Goal: Task Accomplishment & Management: Complete application form

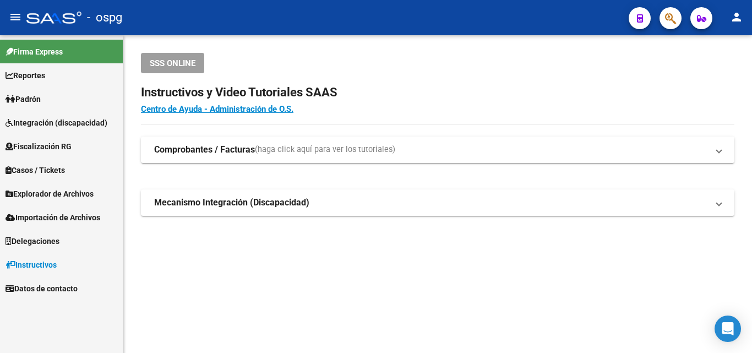
click at [33, 101] on span "Padrón" at bounding box center [23, 99] width 35 height 12
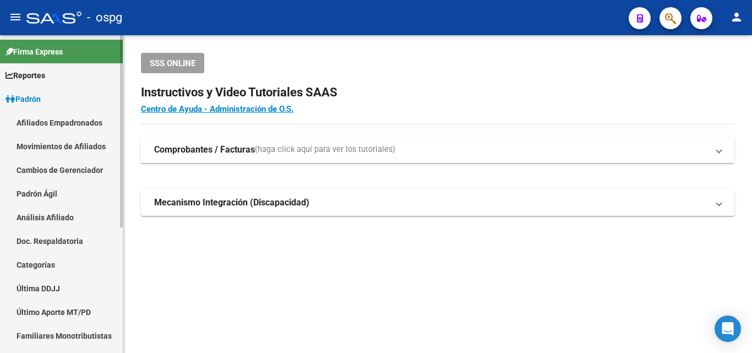
click at [46, 217] on link "Análisis Afiliado" at bounding box center [61, 217] width 123 height 24
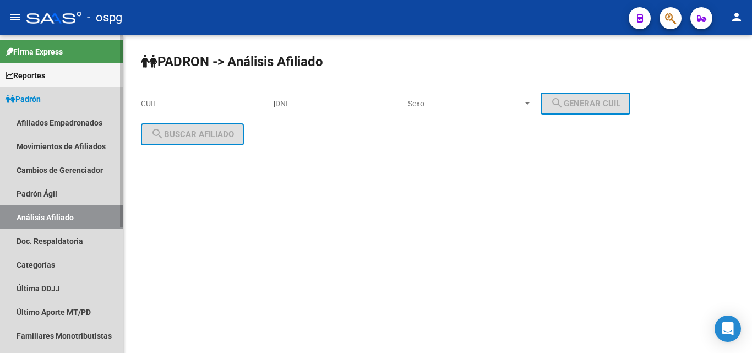
click at [46, 217] on link "Análisis Afiliado" at bounding box center [61, 217] width 123 height 24
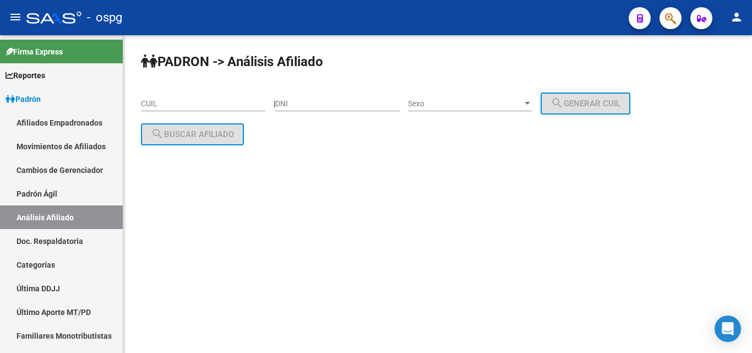
click at [148, 101] on input "CUIL" at bounding box center [203, 103] width 124 height 9
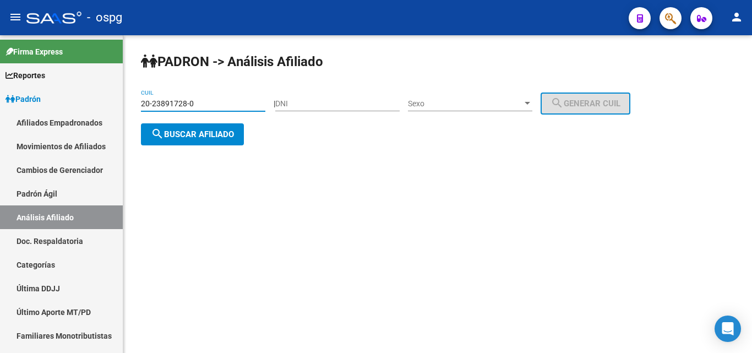
type input "20-23891728-0"
click at [195, 130] on span "search Buscar afiliado" at bounding box center [192, 134] width 83 height 10
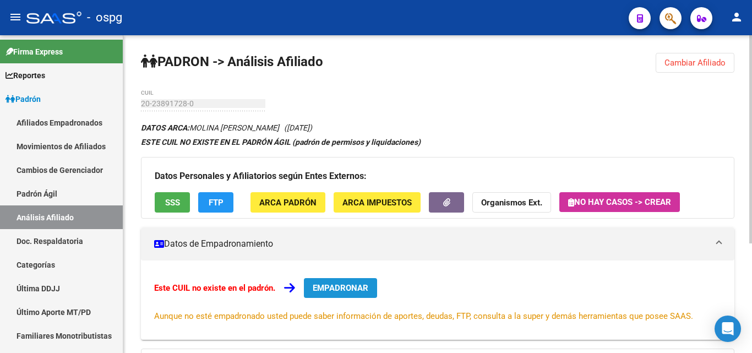
click at [347, 286] on span "EMPADRONAR" at bounding box center [341, 288] width 56 height 10
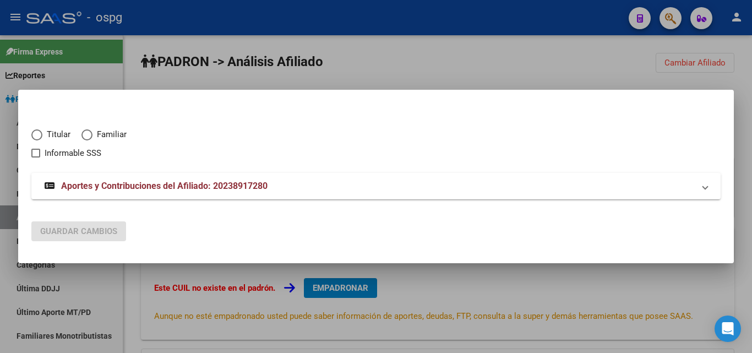
click at [35, 134] on span "Elija una opción" at bounding box center [36, 134] width 11 height 11
click at [35, 134] on input "Titular" at bounding box center [36, 134] width 11 height 11
radio input "true"
checkbox input "true"
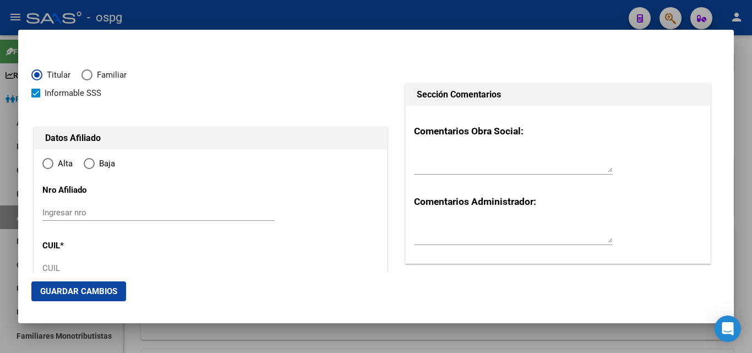
type input "20-23891728-0"
type input "23891728"
type input "MOLINA"
type input "[PERSON_NAME]"
type input "[DATE]"
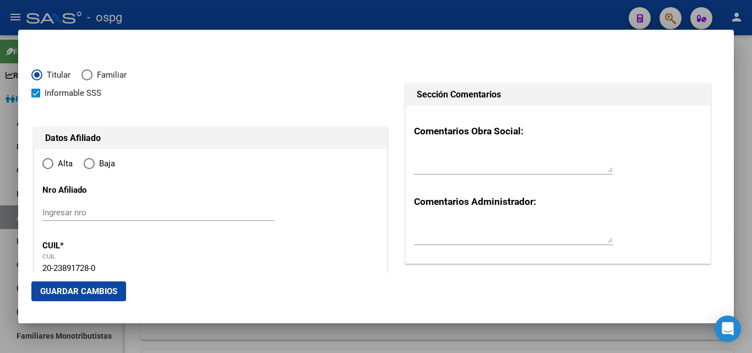
type input "[PERSON_NAME]"
type input "1765"
type input "BASUALDO"
type input "695"
radio input "true"
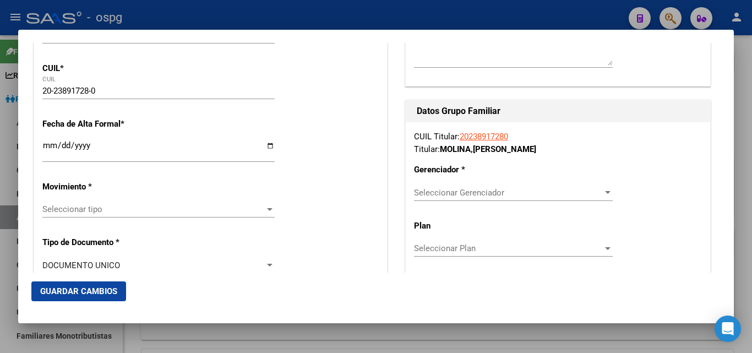
scroll to position [182, 0]
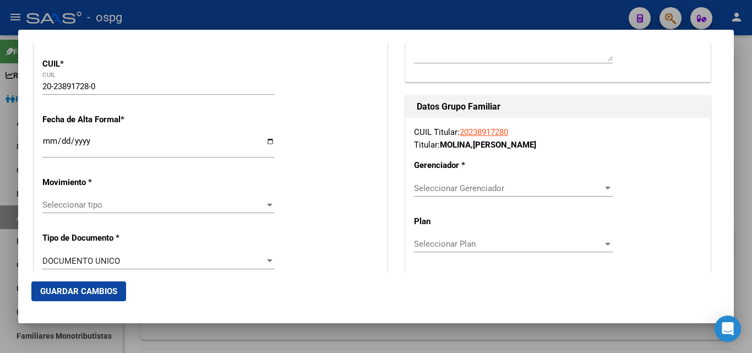
click at [44, 142] on input "Ingresar fecha" at bounding box center [158, 146] width 232 height 18
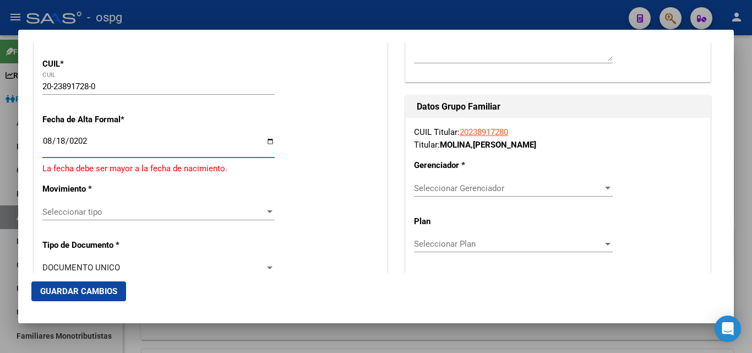
type input "[DATE]"
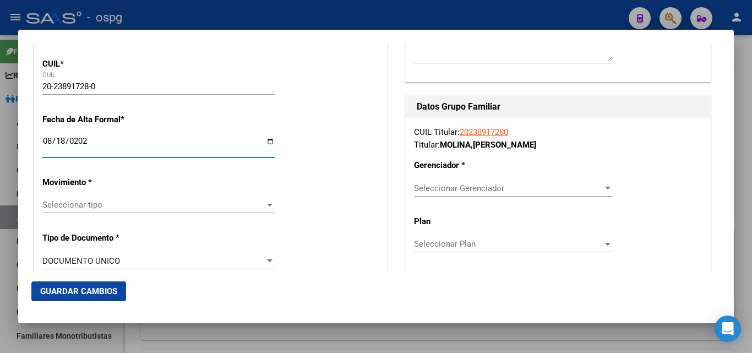
click at [267, 204] on div at bounding box center [270, 205] width 6 height 3
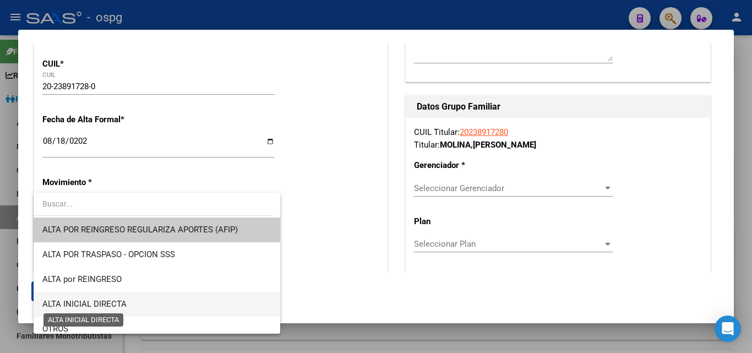
click at [101, 303] on span "ALTA INICIAL DIRECTA" at bounding box center [84, 304] width 84 height 10
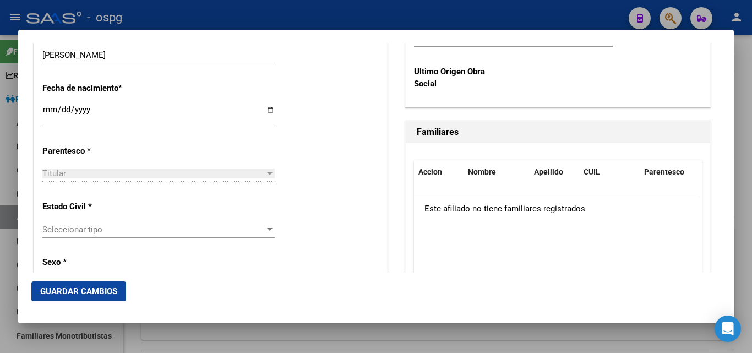
scroll to position [573, 0]
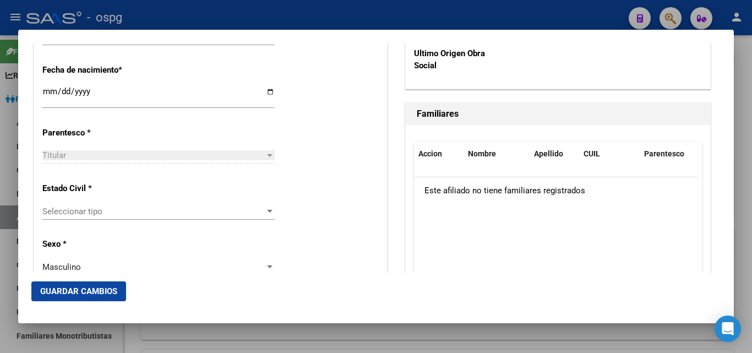
click at [265, 208] on div at bounding box center [270, 211] width 10 height 9
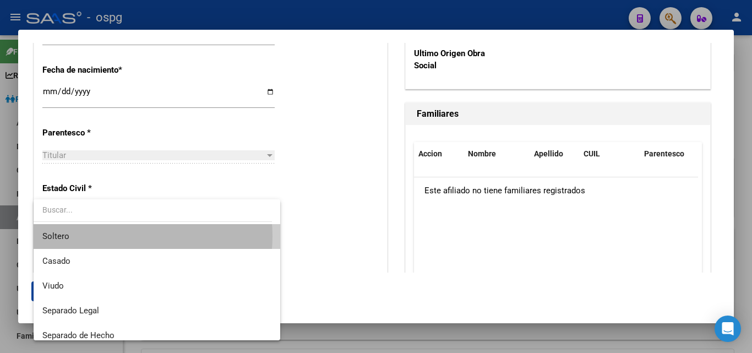
click at [119, 236] on span "Soltero" at bounding box center [156, 236] width 229 height 25
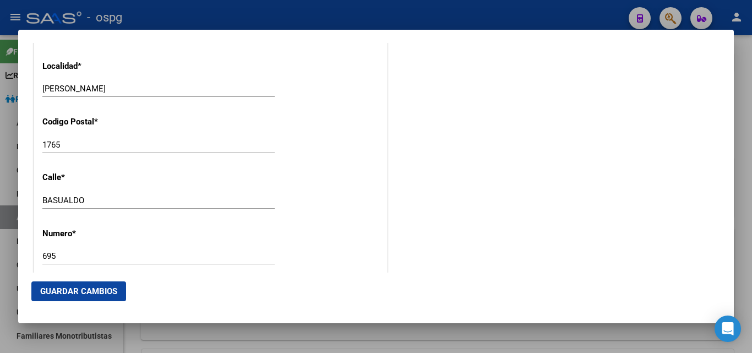
scroll to position [1100, 0]
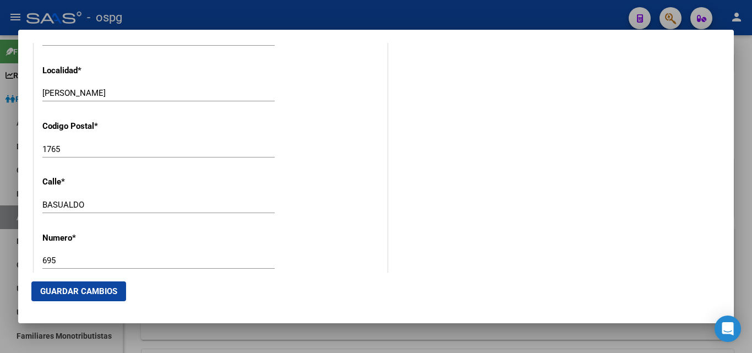
click at [96, 296] on span "Guardar Cambios" at bounding box center [78, 291] width 77 height 10
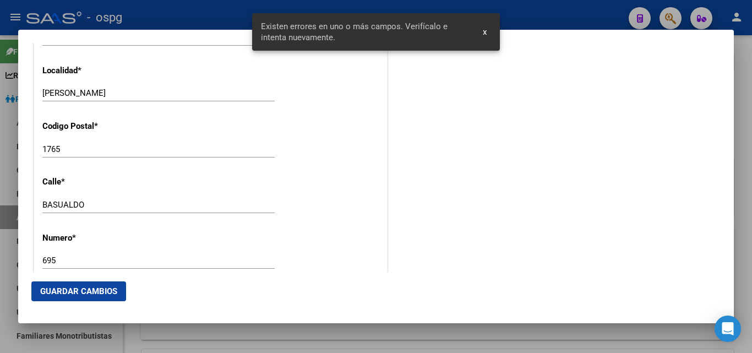
click at [487, 34] on button "x" at bounding box center [484, 32] width 21 height 20
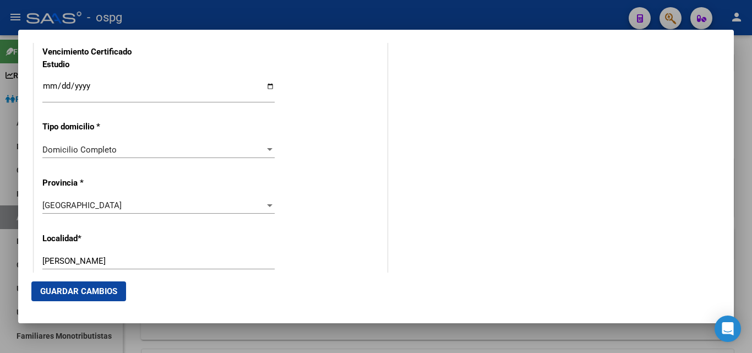
scroll to position [937, 0]
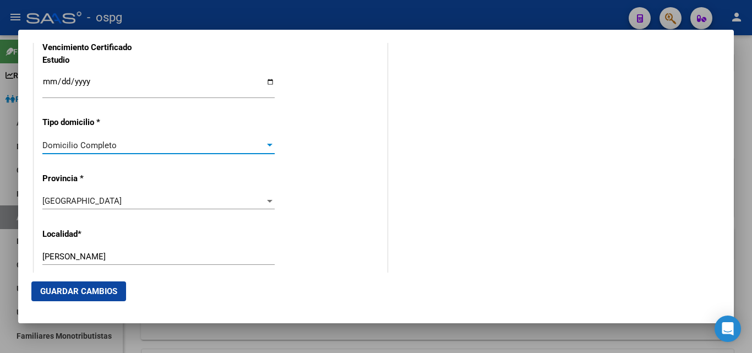
click at [267, 146] on div at bounding box center [270, 145] width 6 height 3
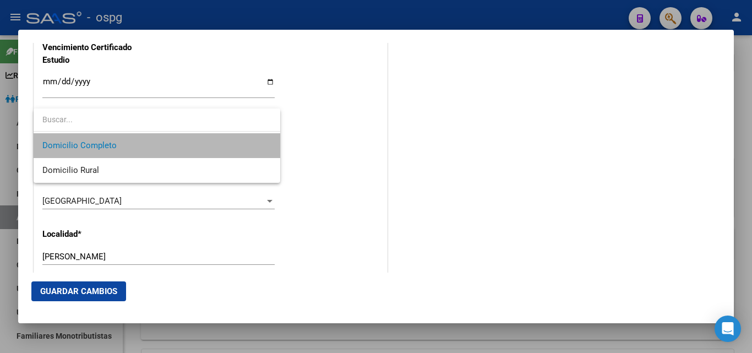
click at [154, 148] on span "Domicilio Completo" at bounding box center [156, 145] width 229 height 25
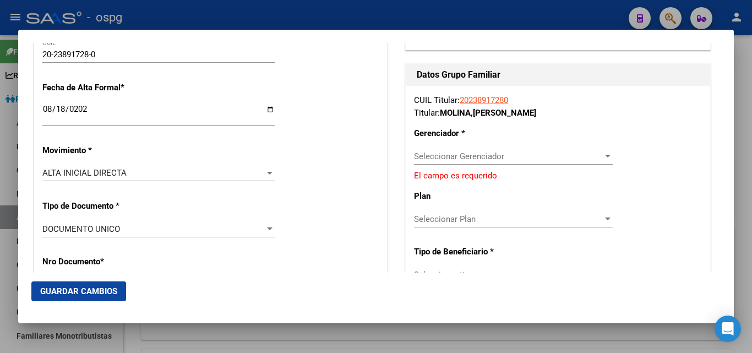
scroll to position [286, 0]
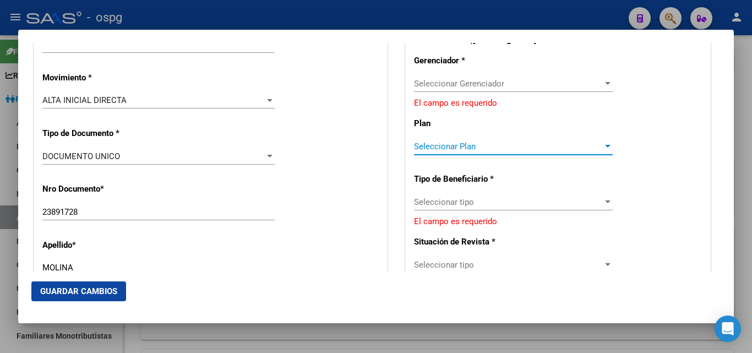
click at [605, 145] on div at bounding box center [608, 146] width 6 height 3
click at [600, 145] on input "dropdown search" at bounding box center [508, 144] width 214 height 23
click at [602, 200] on div at bounding box center [376, 176] width 752 height 353
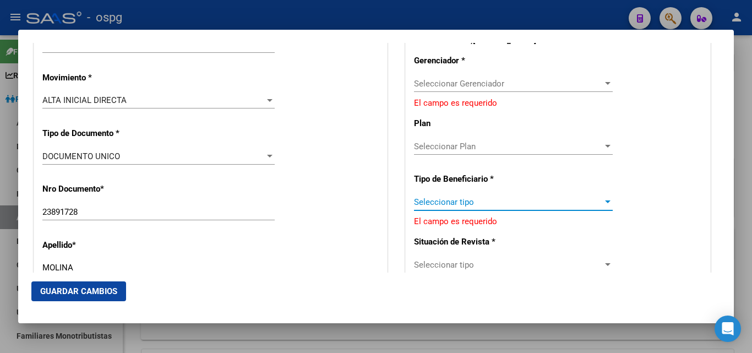
click at [603, 200] on div at bounding box center [608, 202] width 10 height 9
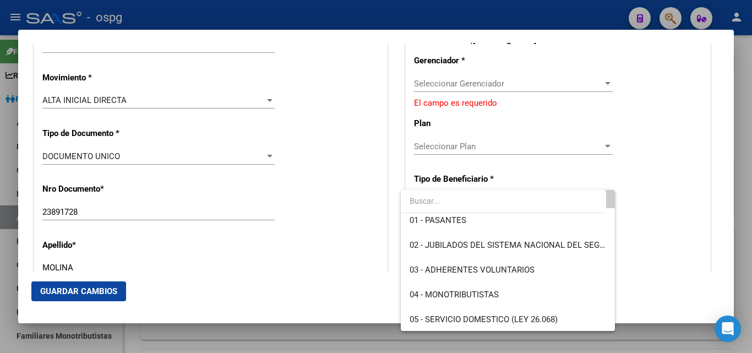
scroll to position [0, 0]
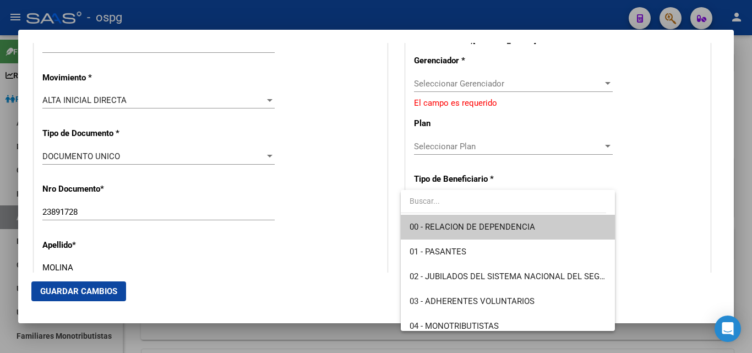
click at [574, 225] on span "00 - RELACION DE DEPENDENCIA" at bounding box center [508, 227] width 196 height 25
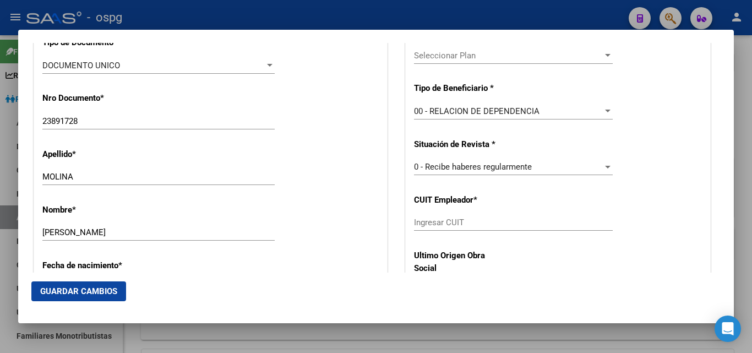
scroll to position [405, 0]
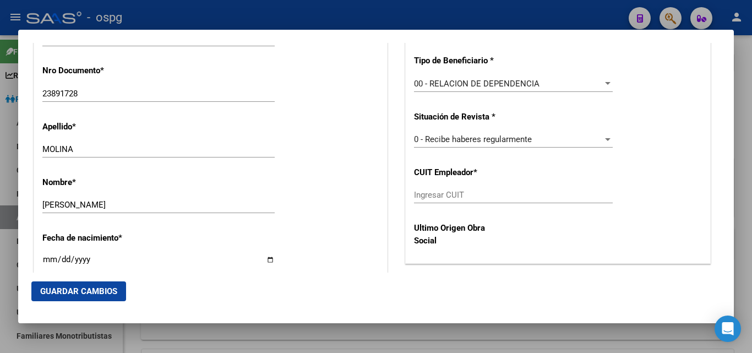
click at [507, 187] on div "Ingresar CUIT" at bounding box center [513, 195] width 199 height 17
type input "30-70848736-4"
click at [79, 288] on span "Guardar Cambios" at bounding box center [78, 291] width 77 height 10
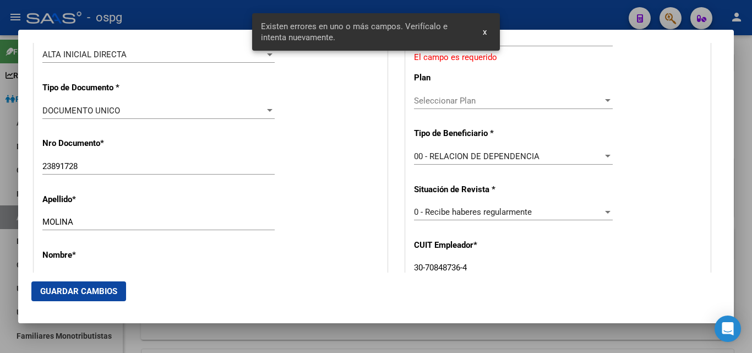
scroll to position [323, 0]
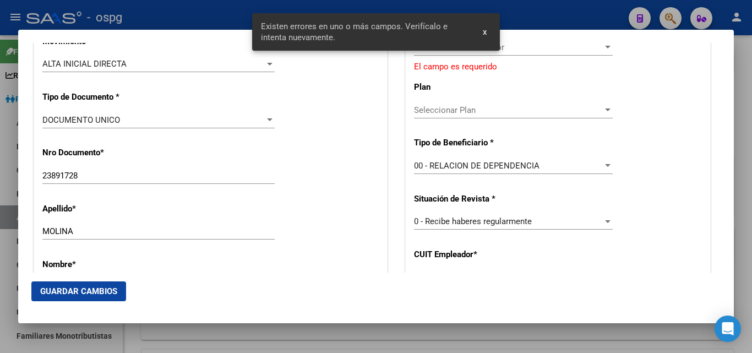
click at [605, 220] on div at bounding box center [608, 221] width 6 height 3
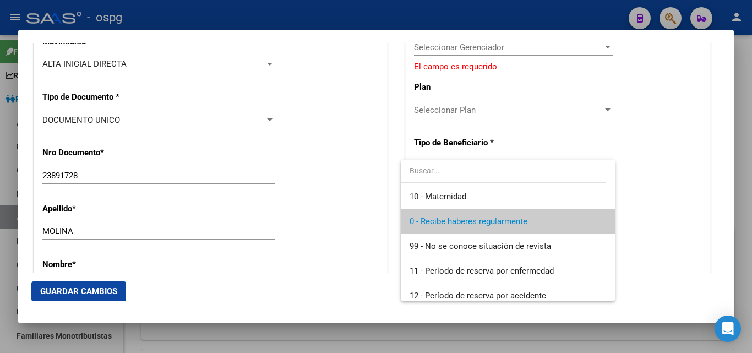
click at [602, 220] on mat-option "0 - Recibe haberes regularmente" at bounding box center [508, 221] width 214 height 25
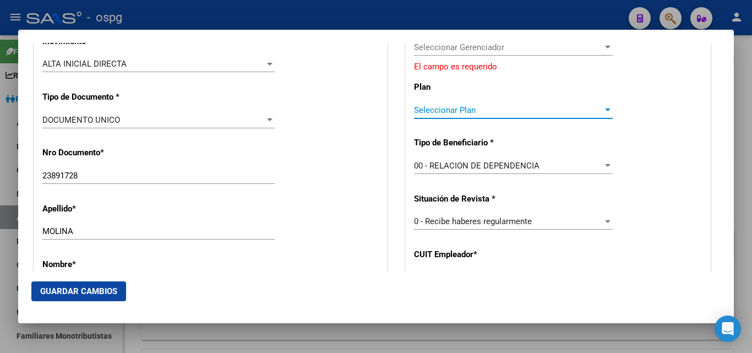
click at [605, 111] on div at bounding box center [608, 109] width 6 height 3
click at [600, 111] on input "dropdown search" at bounding box center [508, 108] width 214 height 23
click at [713, 109] on div at bounding box center [376, 176] width 752 height 353
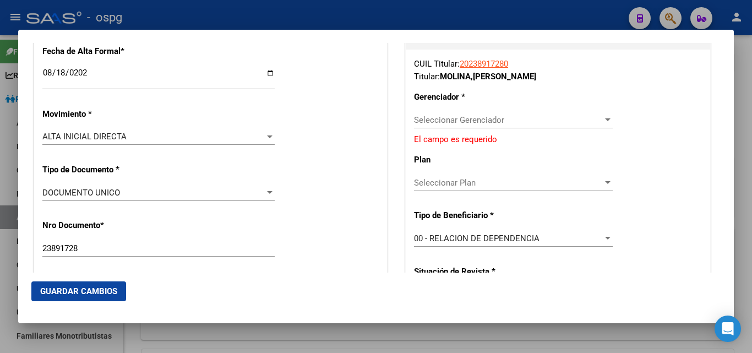
scroll to position [236, 0]
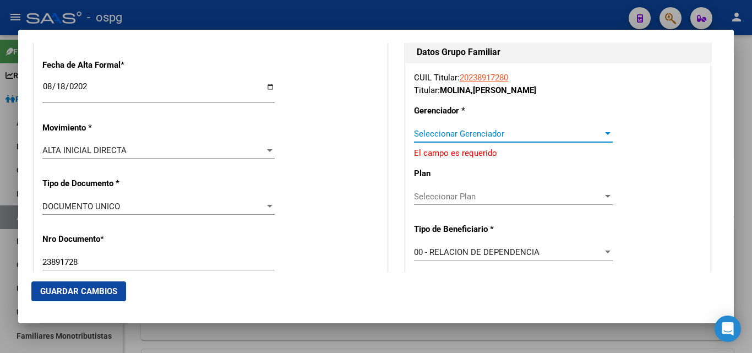
click at [605, 135] on div at bounding box center [608, 133] width 6 height 3
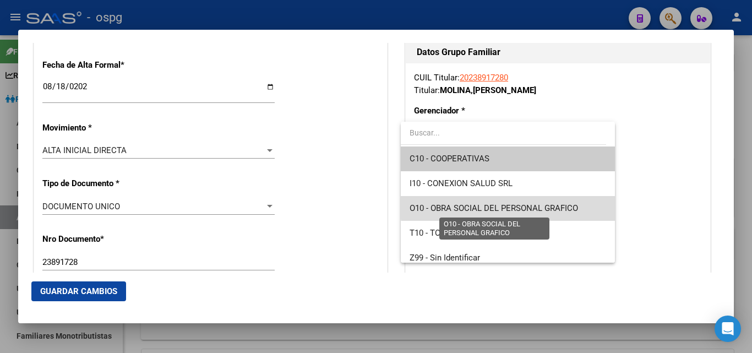
click at [537, 206] on span "O10 - OBRA SOCIAL DEL PERSONAL GRAFICO" at bounding box center [494, 208] width 168 height 10
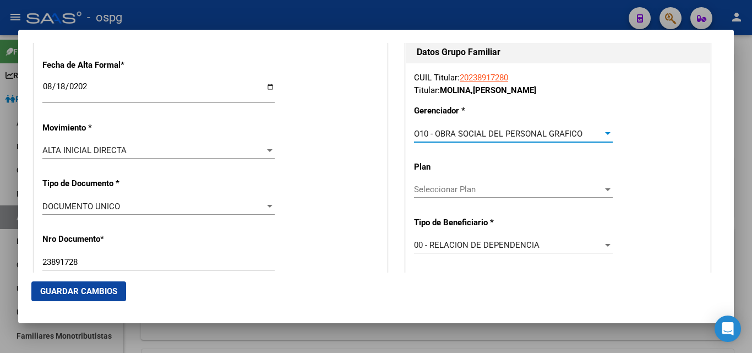
click at [89, 298] on button "Guardar Cambios" at bounding box center [78, 291] width 95 height 20
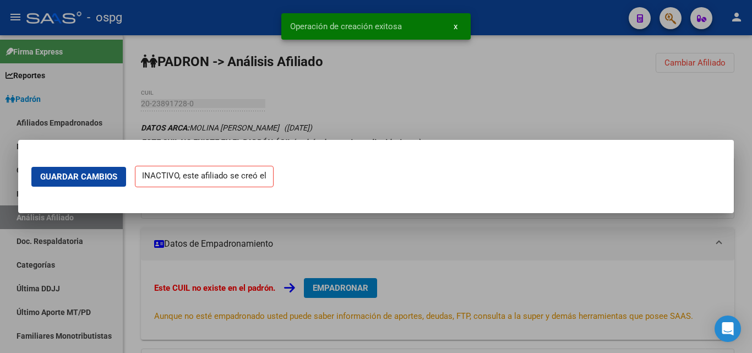
scroll to position [0, 0]
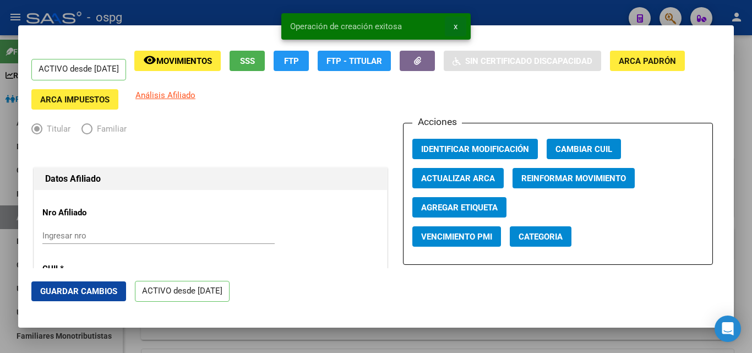
click at [457, 31] on button "x" at bounding box center [455, 27] width 21 height 20
